Goal: Navigation & Orientation: Understand site structure

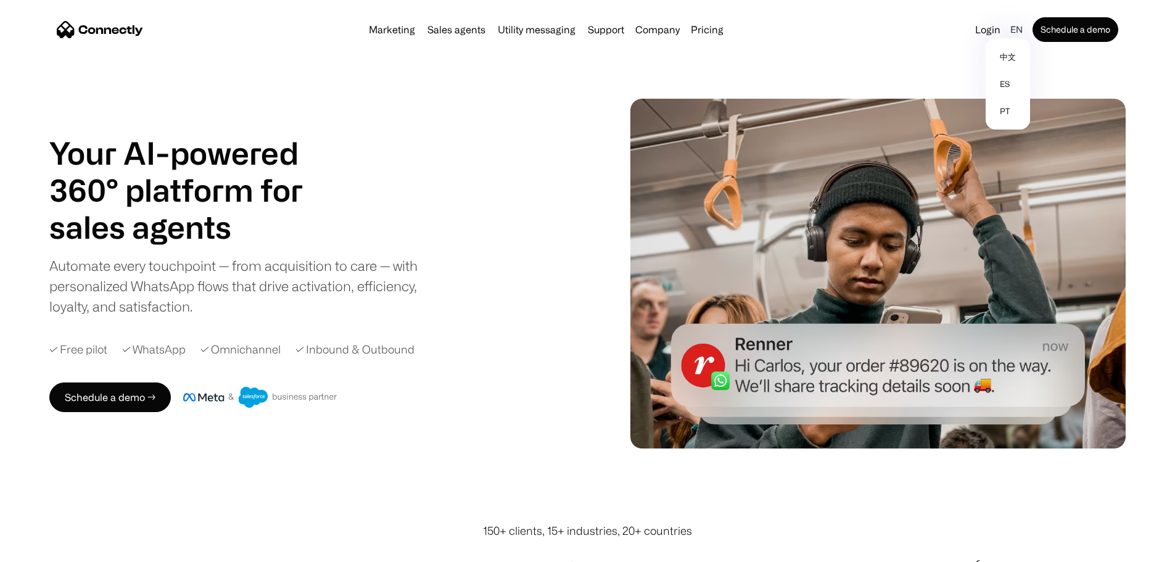
click at [1011, 33] on div "en" at bounding box center [1017, 29] width 12 height 17
click at [991, 115] on link "pt" at bounding box center [1008, 110] width 35 height 27
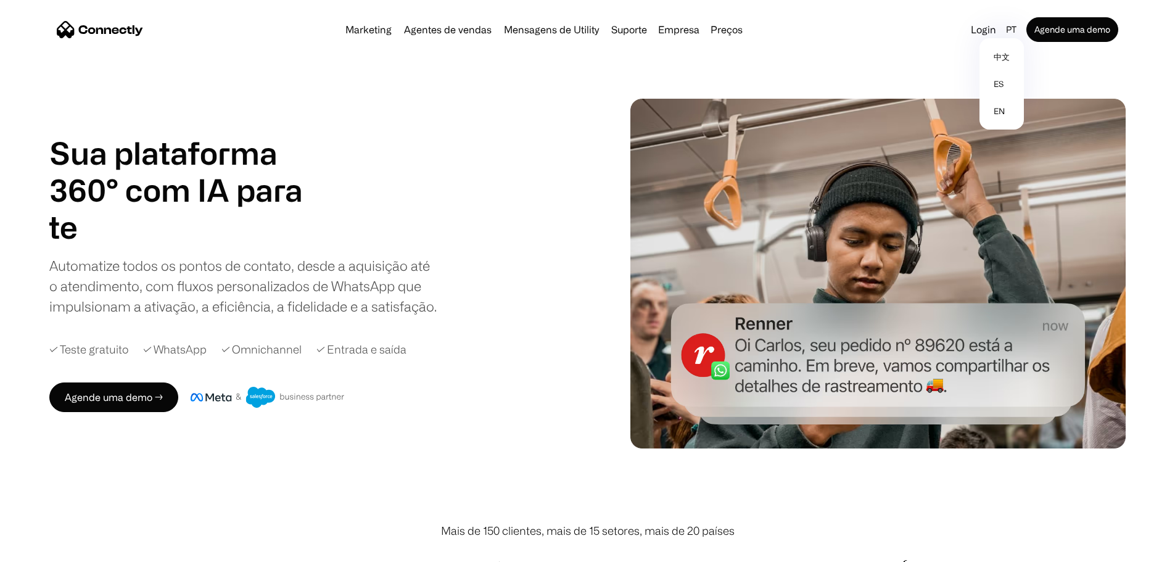
click at [576, 173] on div "Sua plataforma 360° com IA para agentes de vendas suporte utility agentes de ve…" at bounding box center [315, 226] width 532 height 182
click at [289, 180] on h1 "Sua plataforma 360° com IA para" at bounding box center [191, 172] width 284 height 74
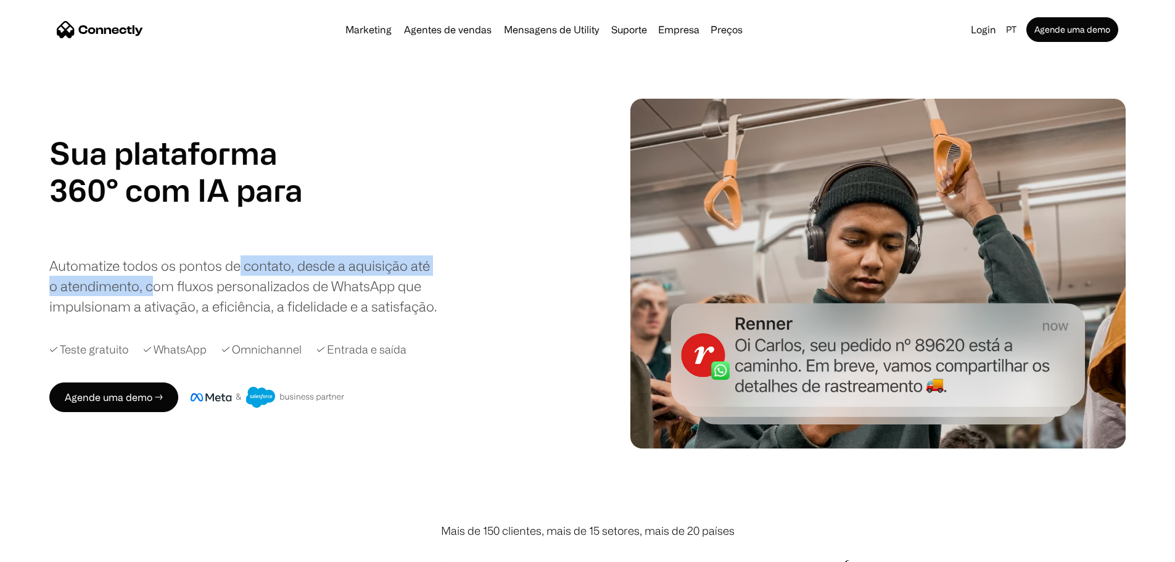
click at [292, 290] on div "Automatize todos os pontos de contato, desde a aquisição até o atendimento, com…" at bounding box center [243, 285] width 389 height 61
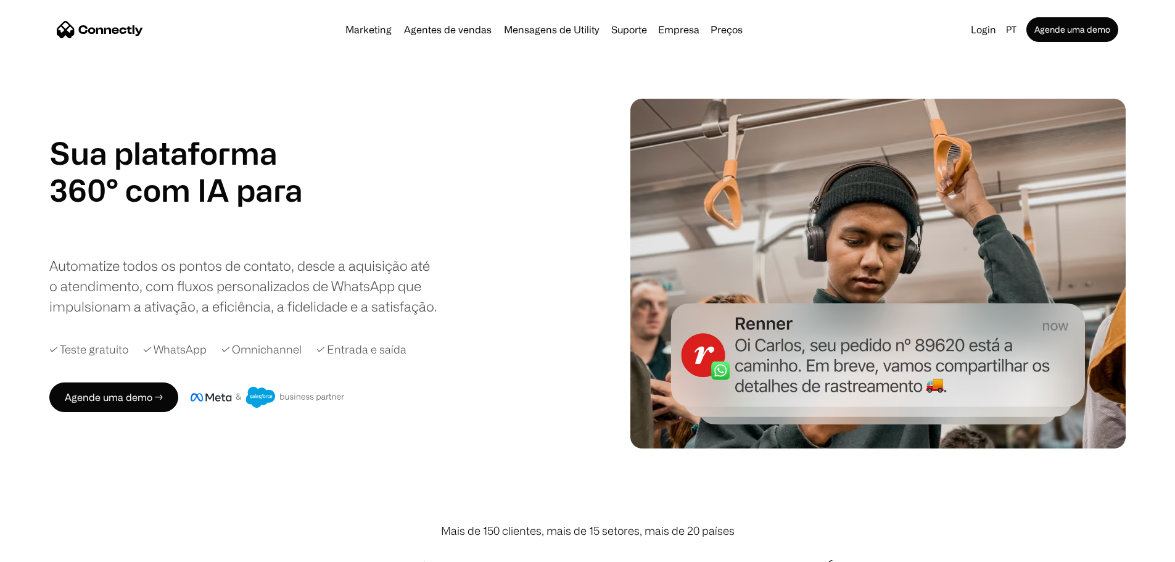
click at [249, 280] on div "Automatize todos os pontos de contato, desde a aquisição até o atendimento, com…" at bounding box center [243, 285] width 389 height 61
click at [48, 265] on div "Sua plataforma 360° com IA para agentes de vendas suporte utility agentes de ve…" at bounding box center [587, 274] width 1175 height 350
drag, startPoint x: 42, startPoint y: 126, endPoint x: 46, endPoint y: 99, distance: 27.4
click at [42, 126] on div "Sua plataforma 360° com IA para agentes de vendas suporte utility agentes de ve…" at bounding box center [587, 274] width 1175 height 350
